Goal: Information Seeking & Learning: Learn about a topic

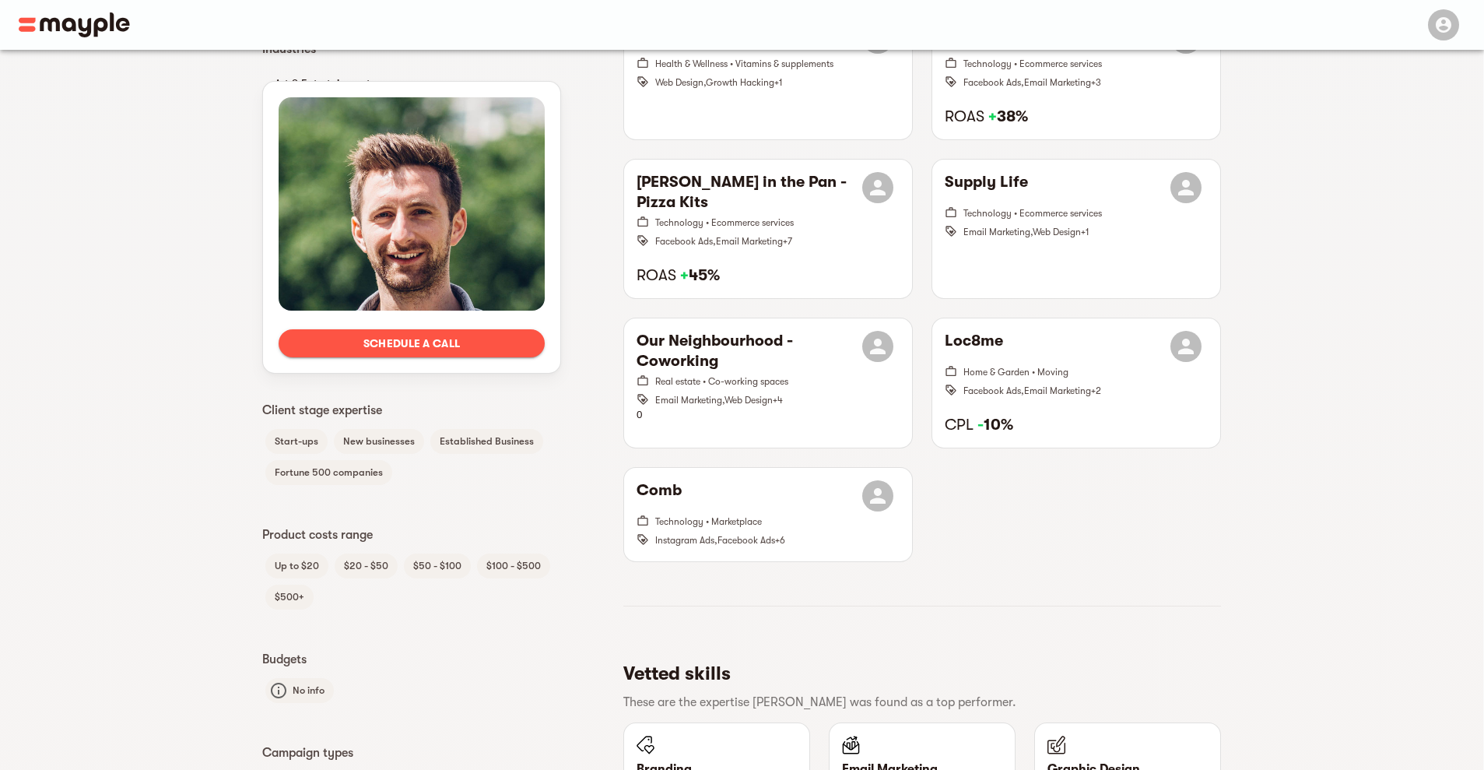
scroll to position [655, 0]
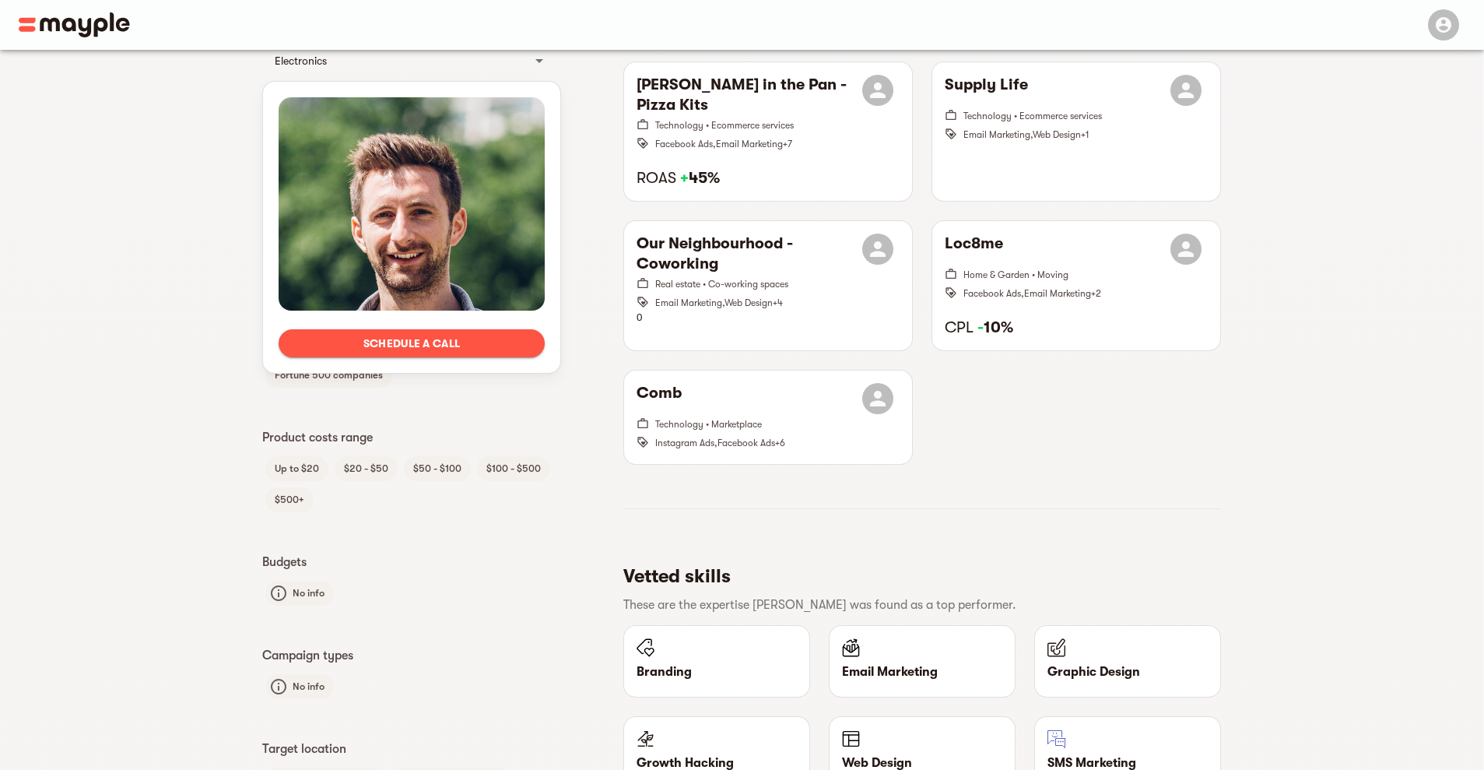
click at [511, 467] on span "$100 - $500" at bounding box center [513, 468] width 73 height 19
click at [479, 531] on div "Languages English Client Type B2C B2B Industries Art & Entertainment Digital co…" at bounding box center [411, 276] width 299 height 1040
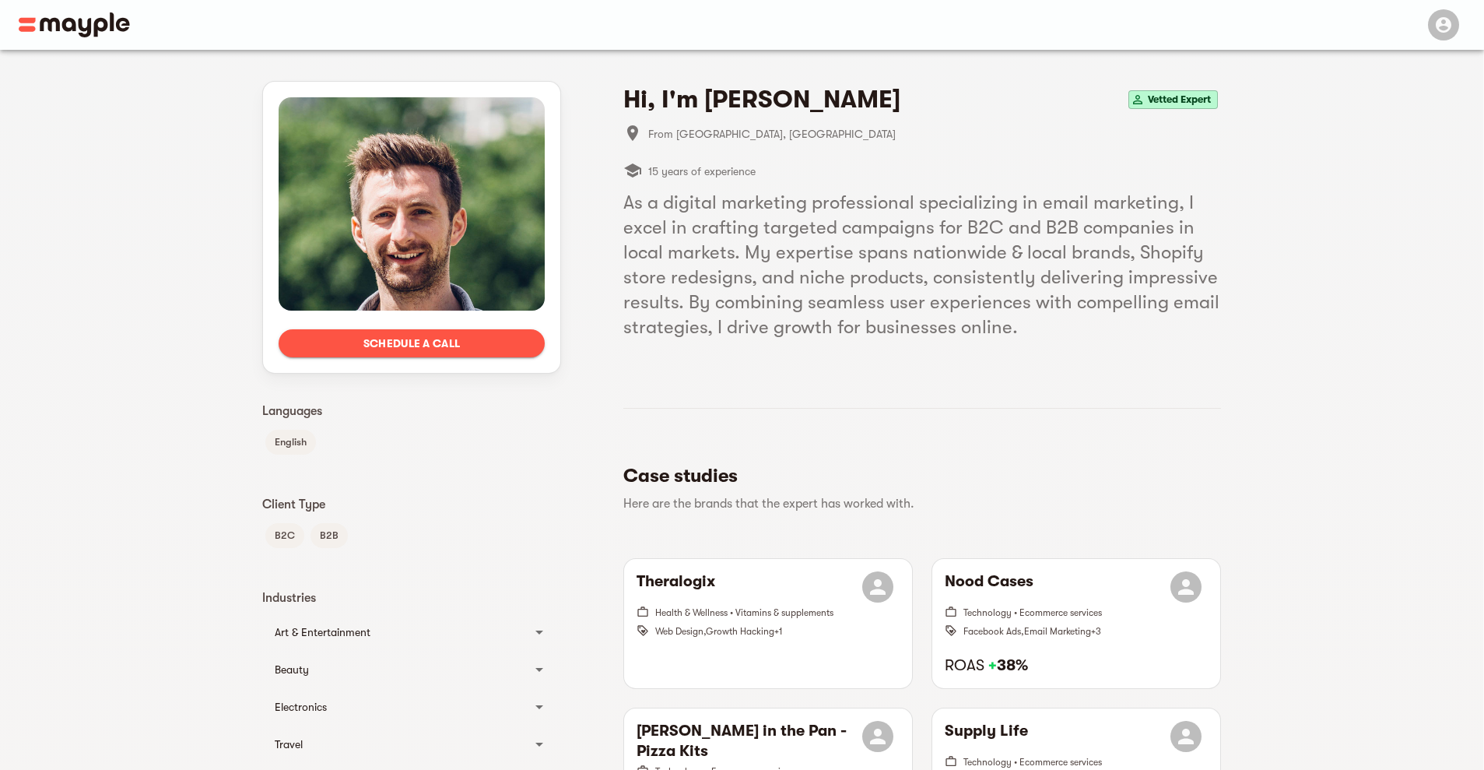
scroll to position [0, 0]
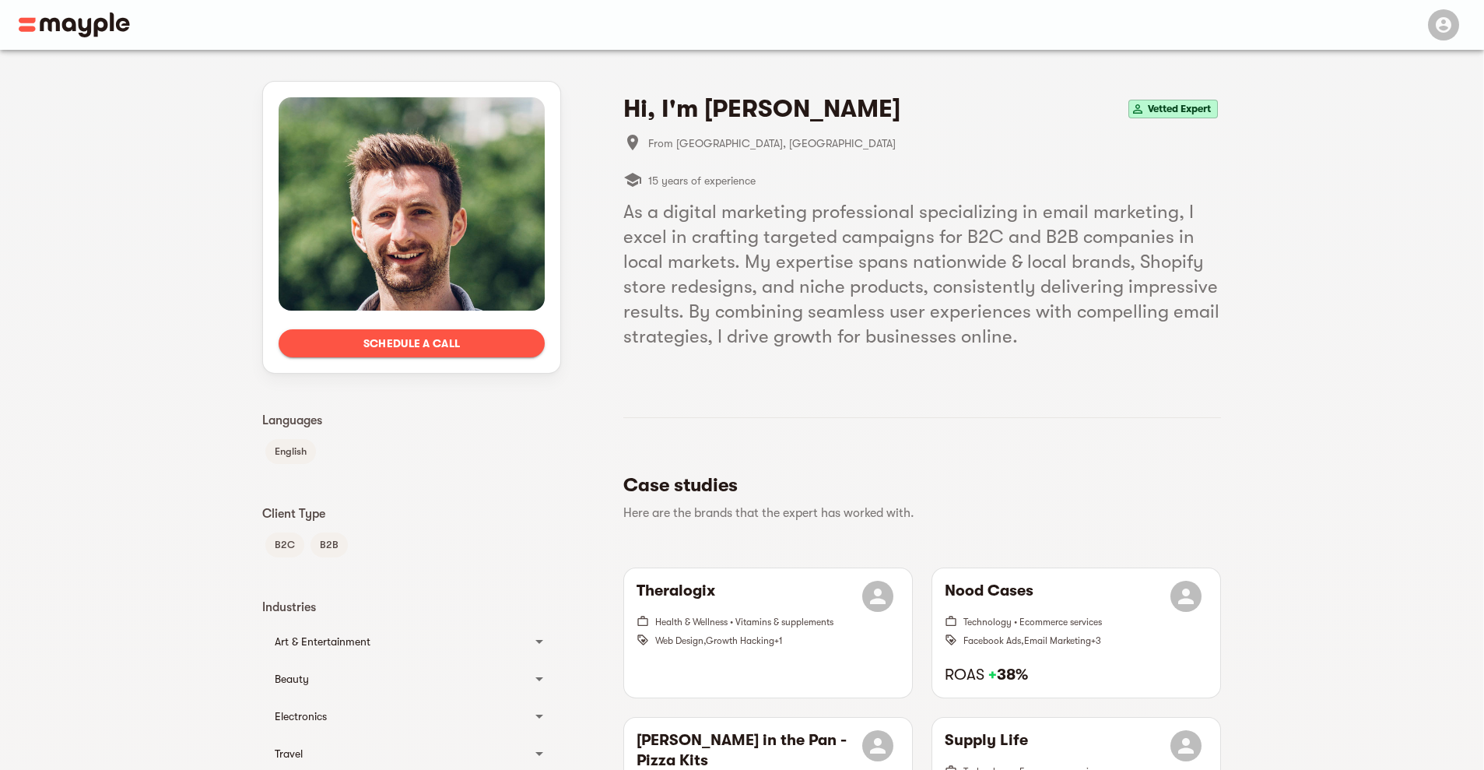
click at [28, 18] on img at bounding box center [74, 24] width 111 height 25
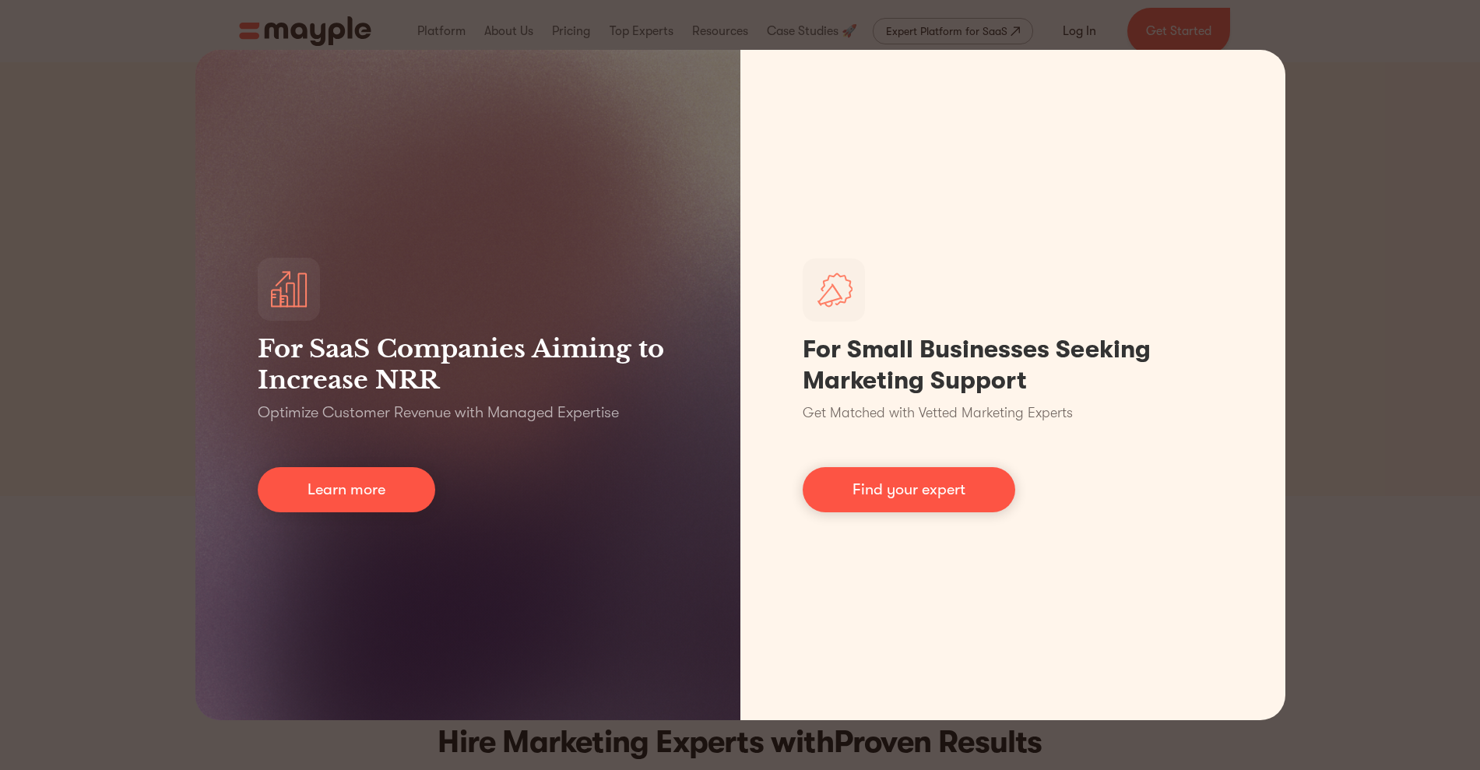
click at [1331, 336] on div "For SaaS Companies Aiming to Increase NRR Optimize Customer Revenue with Manage…" at bounding box center [740, 385] width 1480 height 770
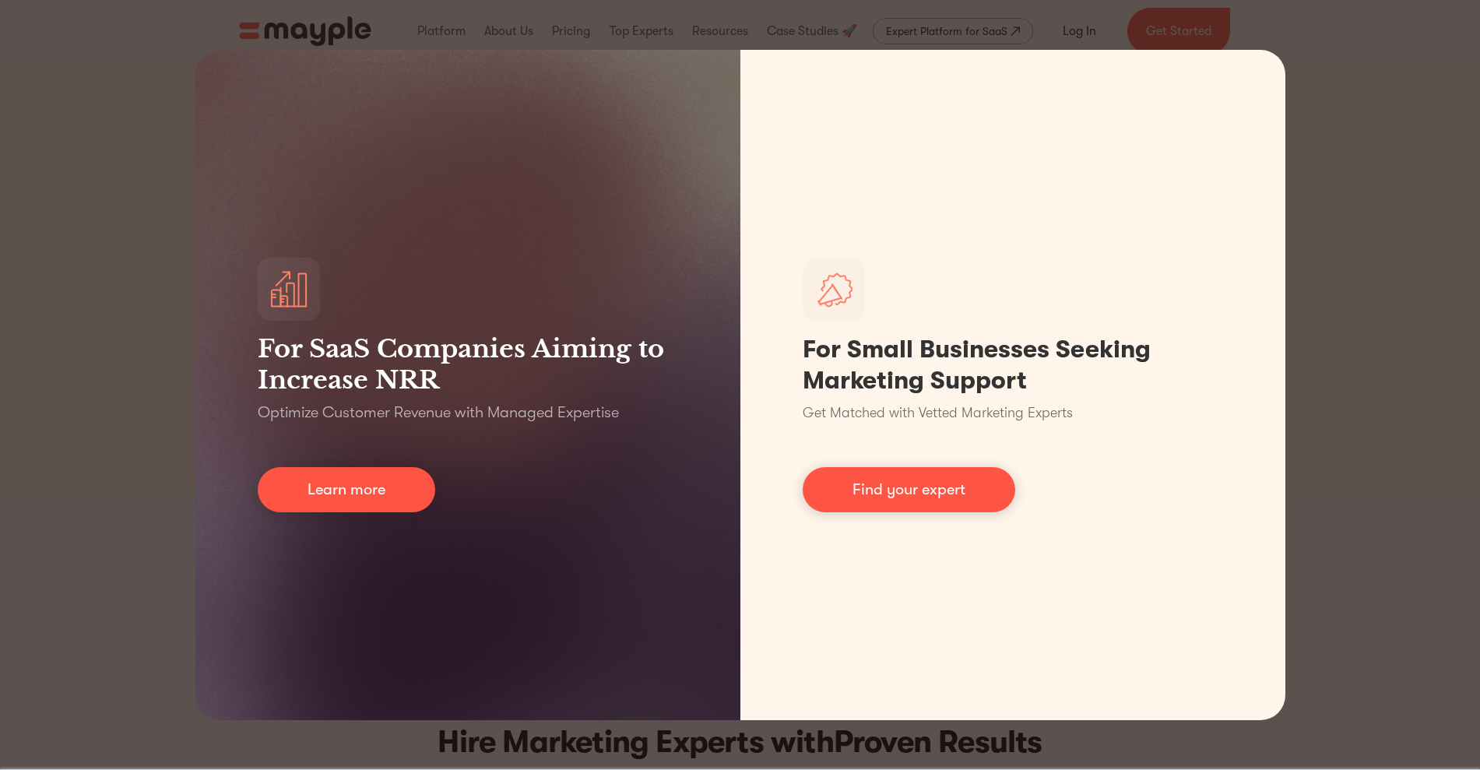
click at [1389, 296] on div "For SaaS Companies Aiming to Increase NRR Optimize Customer Revenue with Manage…" at bounding box center [740, 385] width 1480 height 770
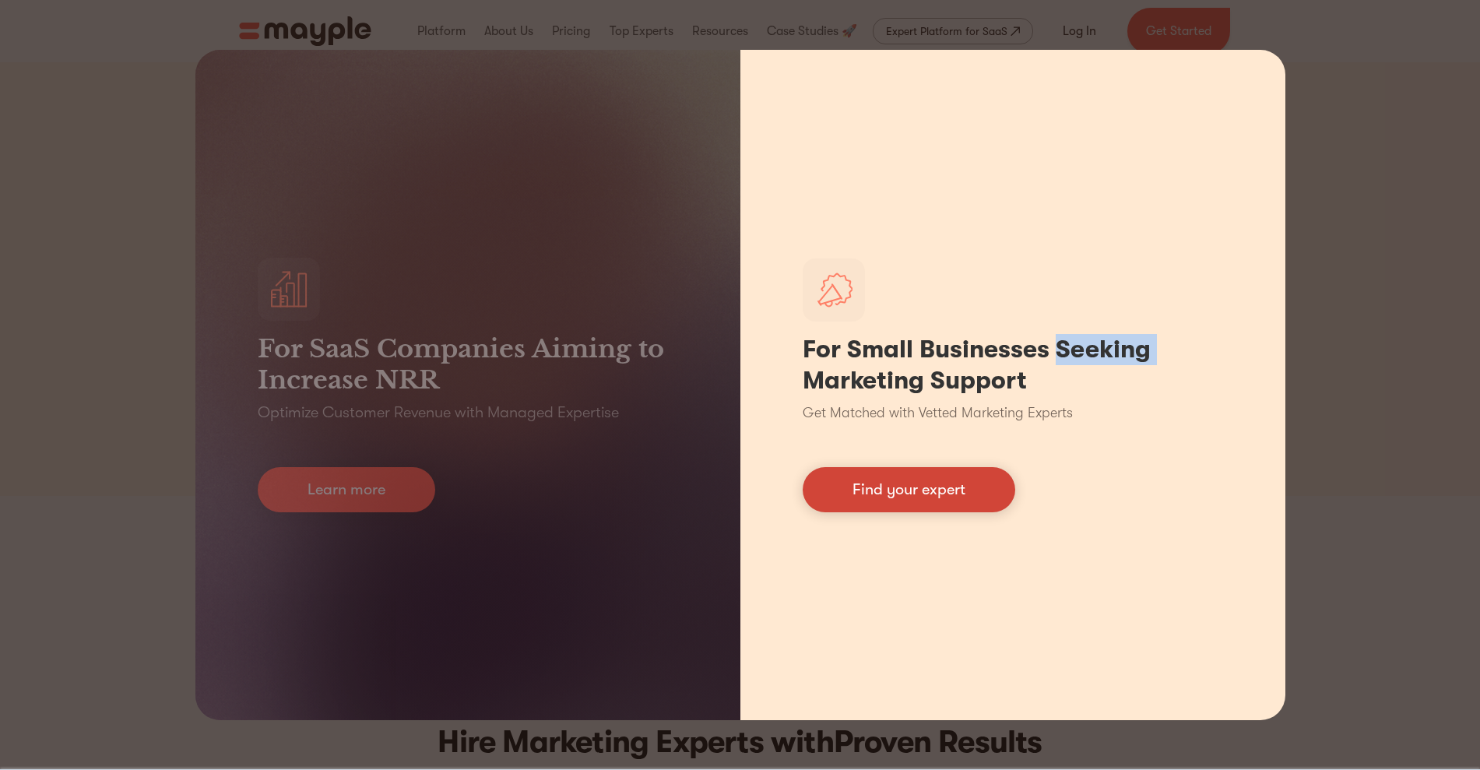
click at [908, 498] on link "Find your expert" at bounding box center [909, 489] width 213 height 45
click at [908, 498] on div "Our marketers are trusted by" at bounding box center [740, 569] width 1480 height 146
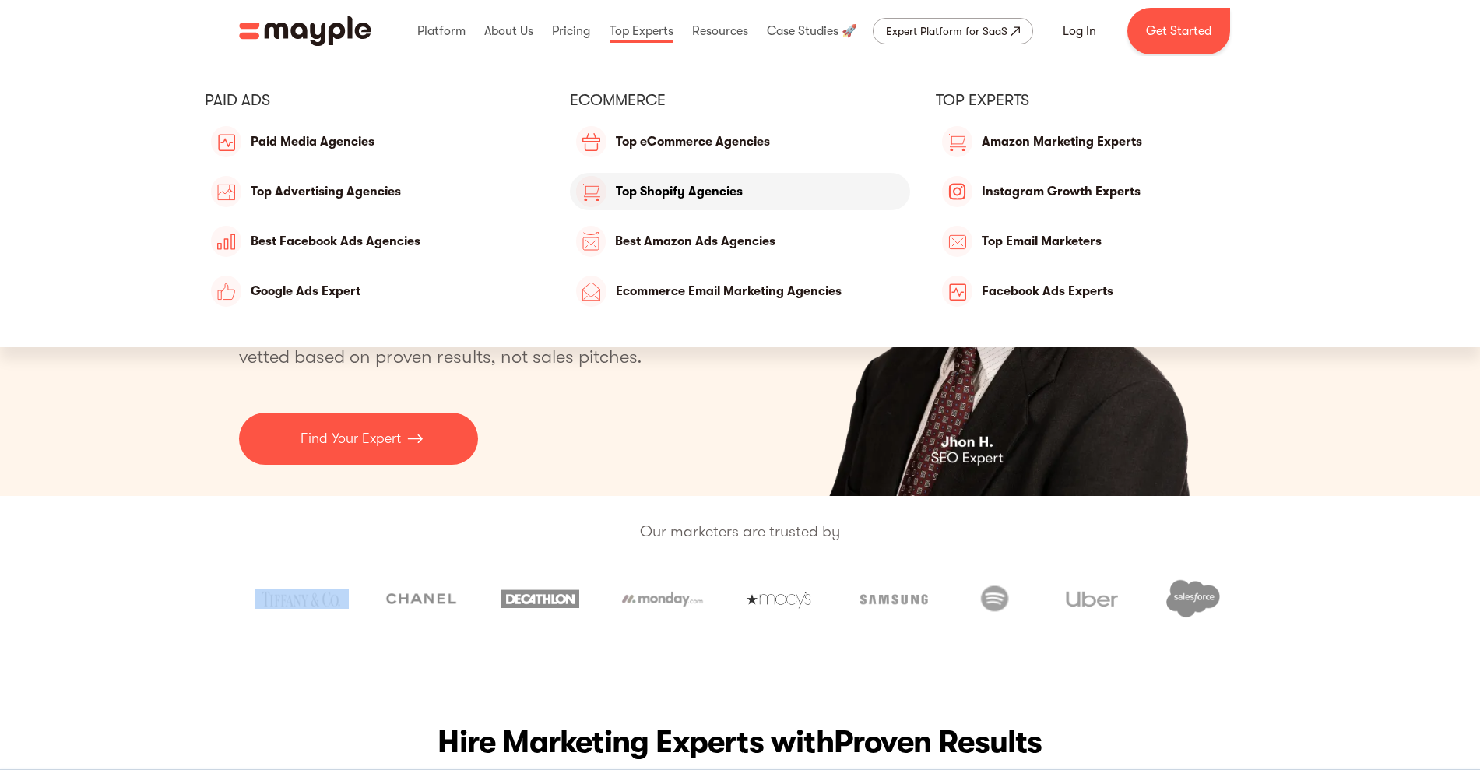
click at [671, 195] on link "Top Shopify Agencies" at bounding box center [740, 191] width 340 height 37
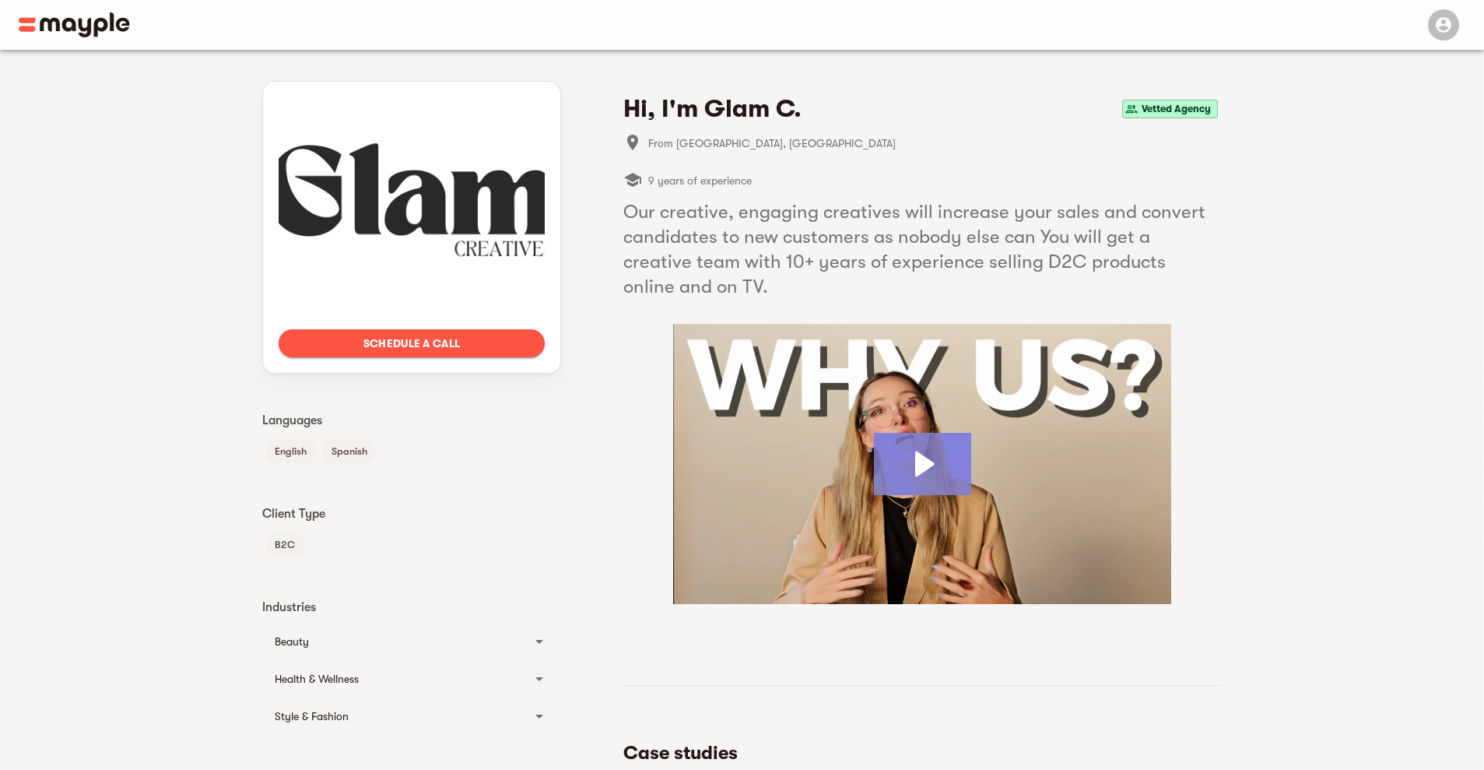
click at [915, 447] on icon "Play Video: Nicolas Abril Glam Creative" at bounding box center [922, 464] width 97 height 62
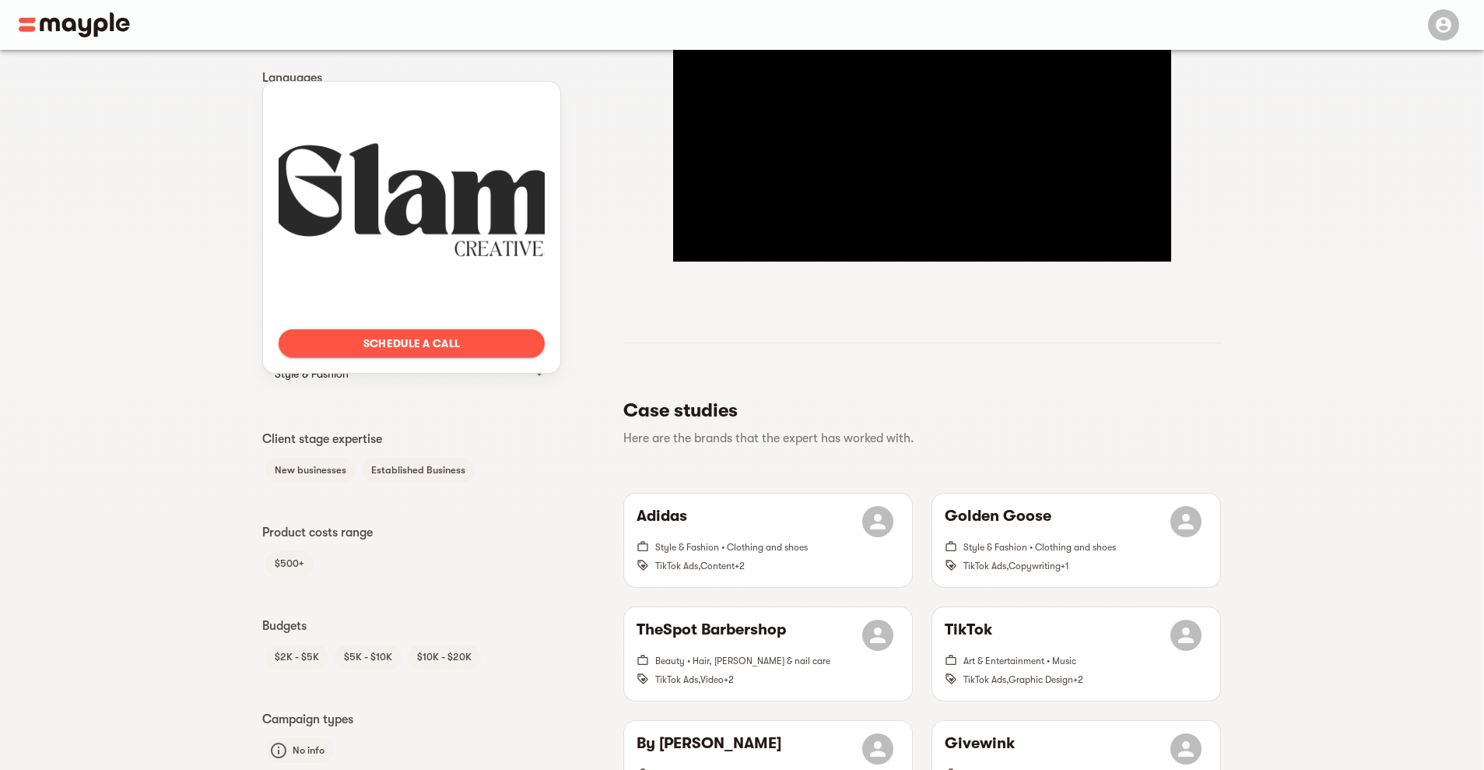
scroll to position [389, 0]
